Goal: Task Accomplishment & Management: Use online tool/utility

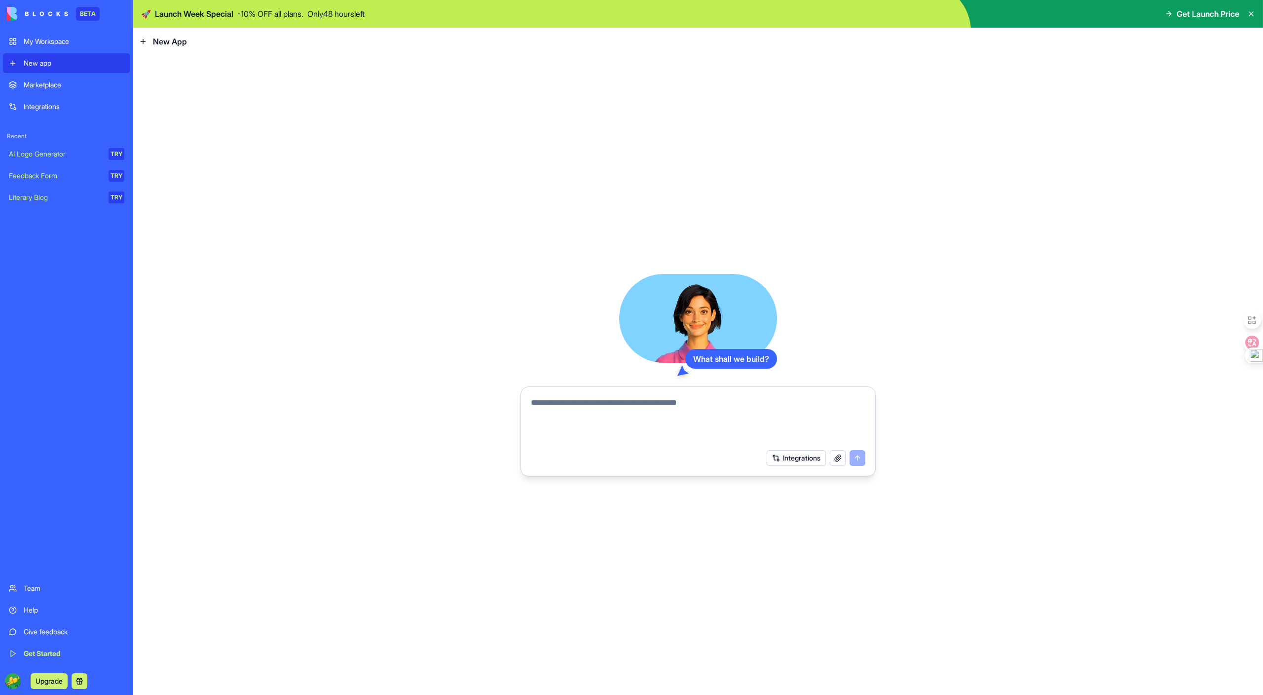
click at [568, 410] on textarea at bounding box center [698, 420] width 335 height 47
click at [705, 356] on div "What shall we build?" at bounding box center [731, 359] width 92 height 20
click at [70, 83] on div "Marketplace" at bounding box center [74, 85] width 101 height 10
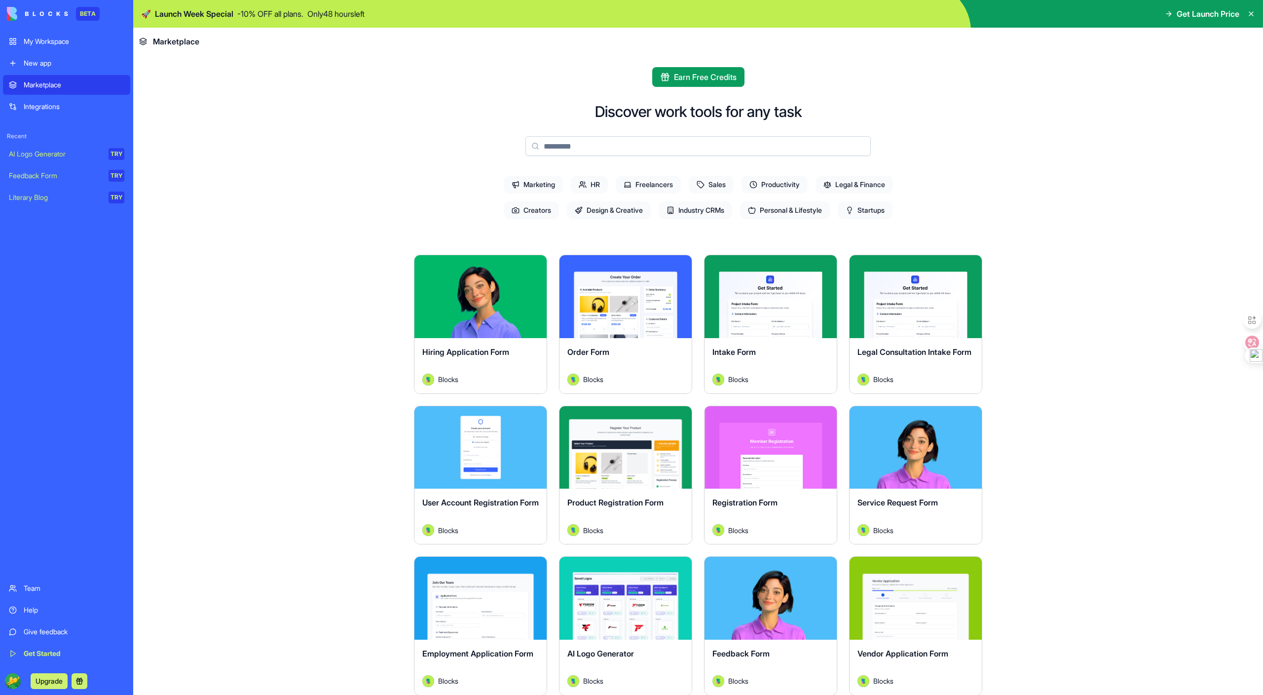
click at [55, 113] on link "Integrations" at bounding box center [66, 107] width 127 height 20
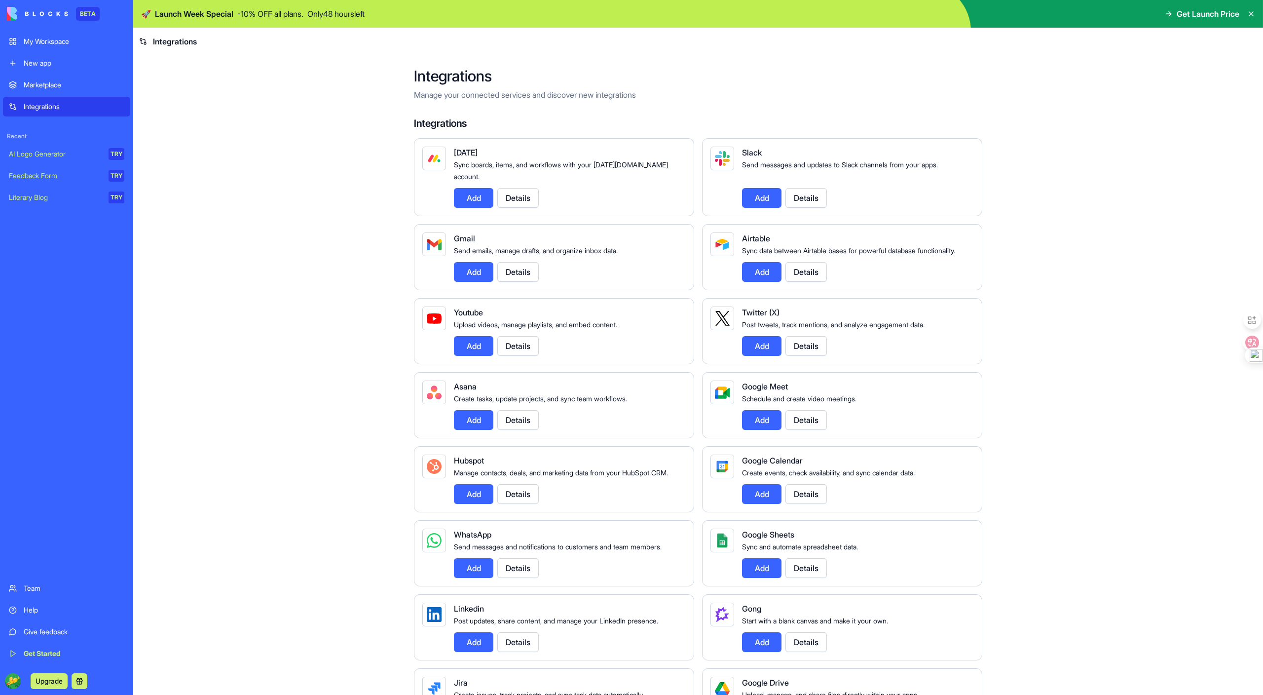
click at [54, 157] on div "AI Logo Generator" at bounding box center [55, 154] width 93 height 10
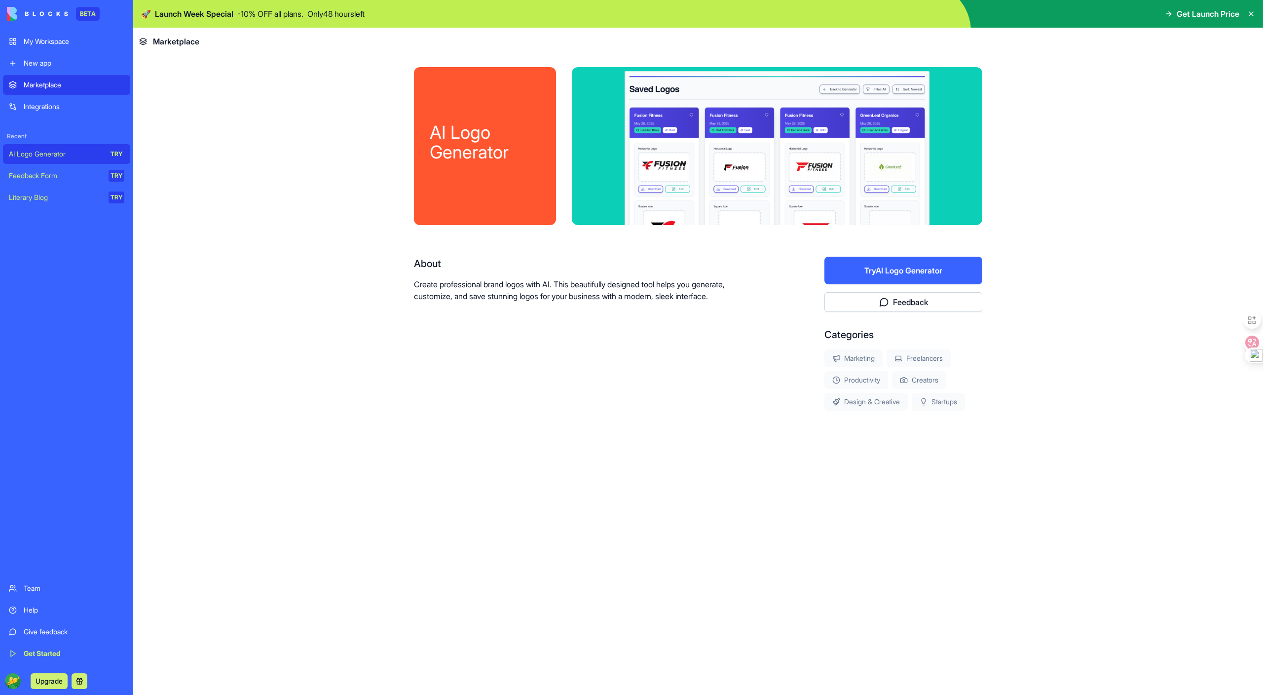
click at [917, 274] on button "Try AI Logo Generator" at bounding box center [904, 271] width 158 height 28
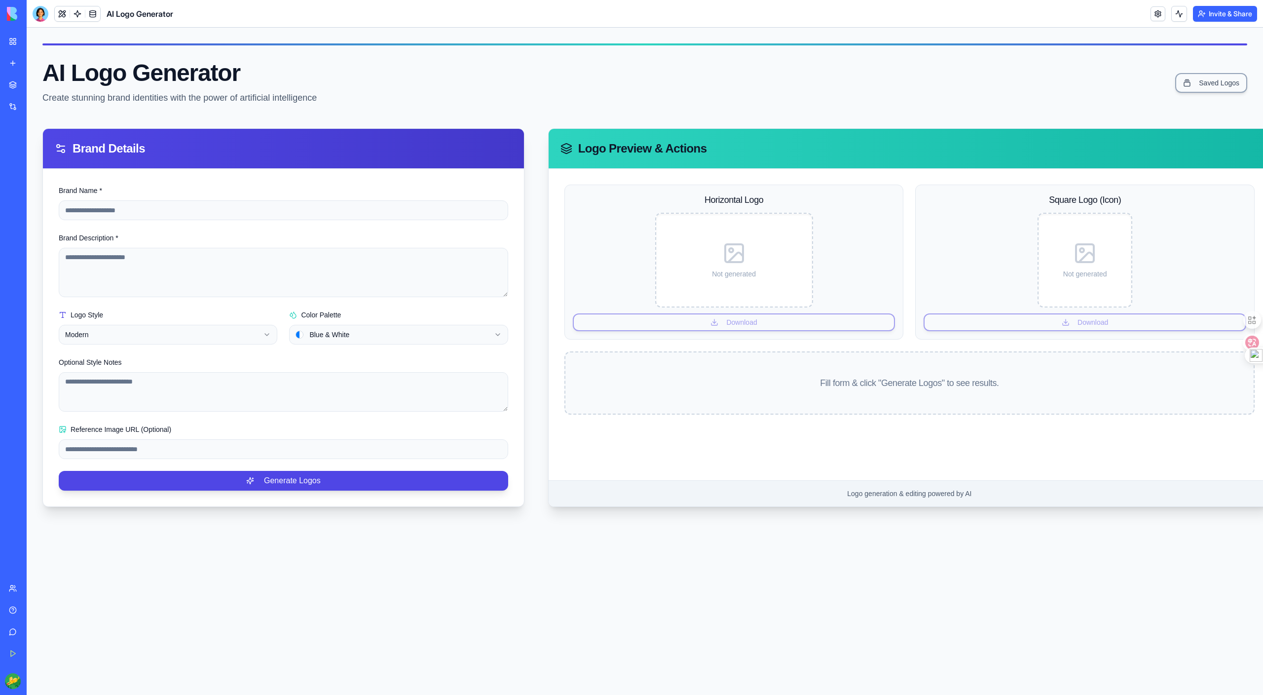
click at [15, 42] on link "My Workspace" at bounding box center [22, 42] width 39 height 20
click at [16, 43] on link "My Workspace" at bounding box center [22, 42] width 39 height 20
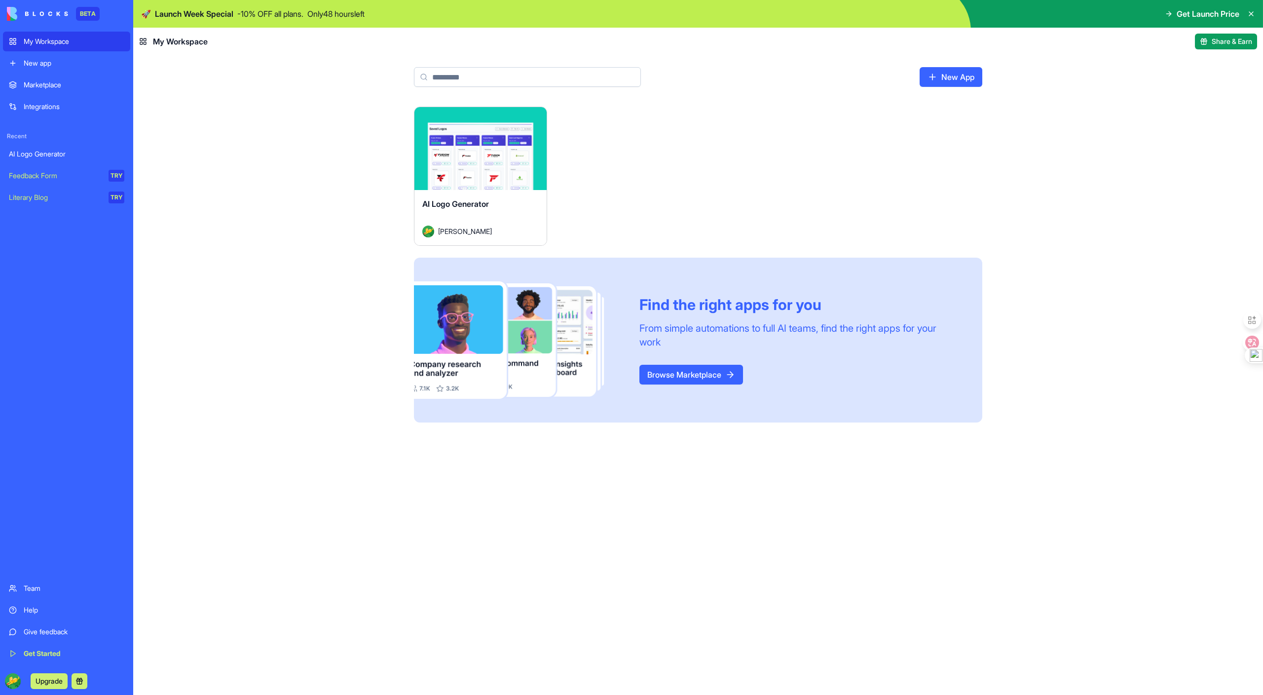
click at [941, 76] on link "New App" at bounding box center [951, 77] width 63 height 20
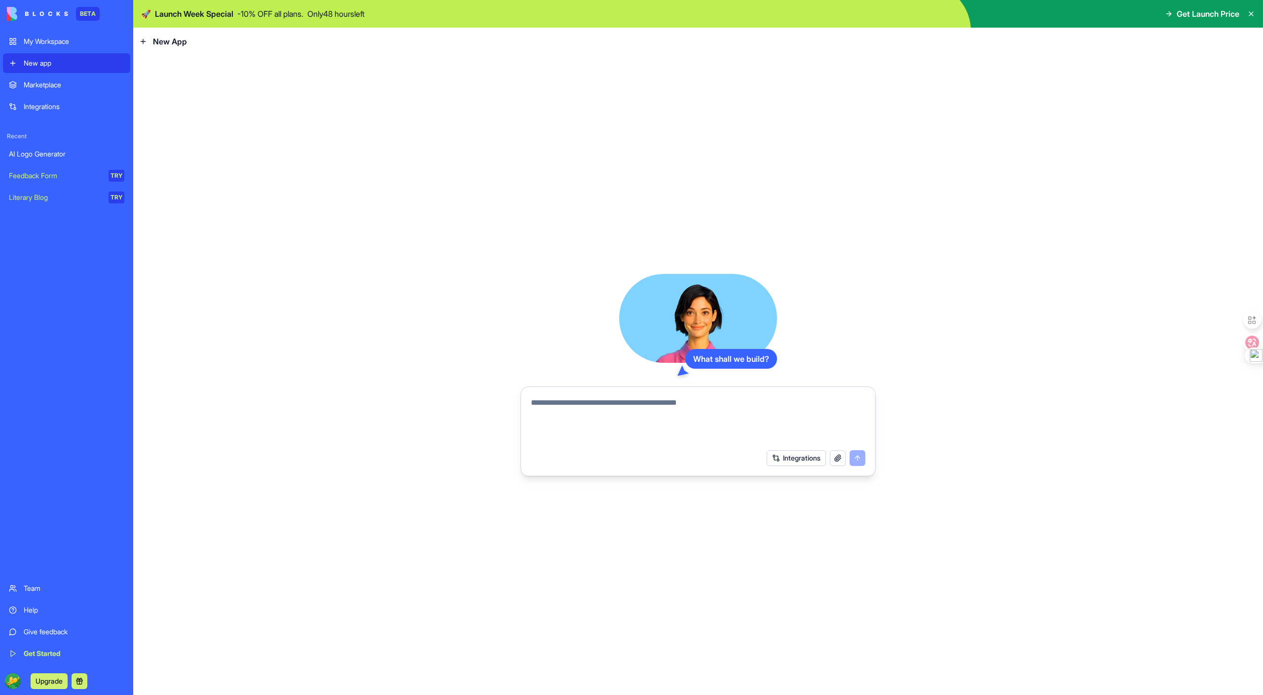
click at [601, 435] on textarea at bounding box center [698, 420] width 335 height 47
click at [837, 454] on button "button" at bounding box center [838, 458] width 16 height 16
click at [623, 424] on textarea at bounding box center [698, 420] width 335 height 47
type textarea "*********"
click at [851, 452] on button "submit" at bounding box center [858, 458] width 16 height 16
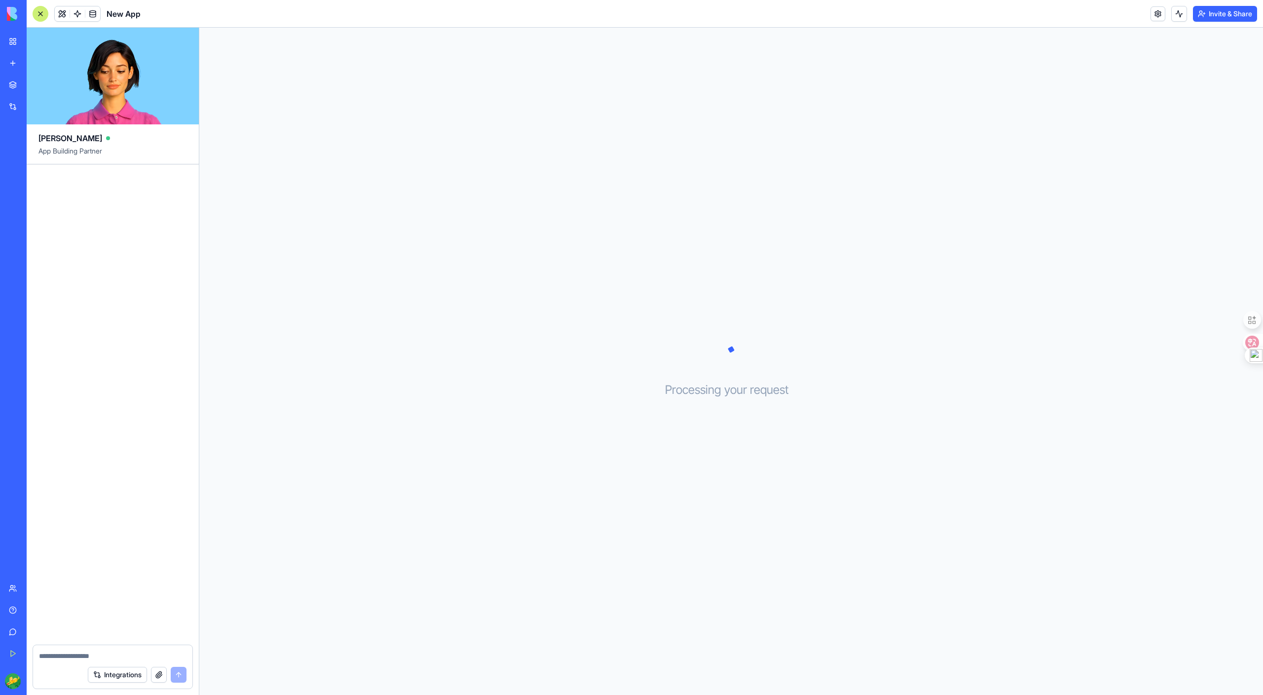
click at [491, 386] on div "Processing your request . . ." at bounding box center [731, 361] width 1064 height 667
